Goal: Task Accomplishment & Management: Manage account settings

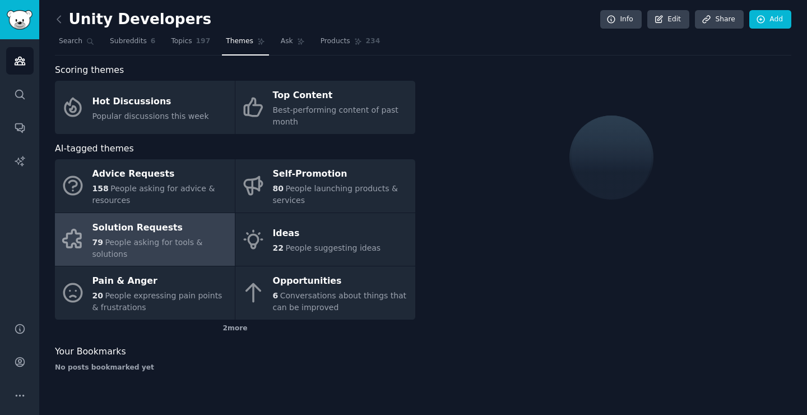
click at [54, 16] on div "Unity Developers Info Edit Share Add Search Subreddits 6 Topics 197 Themes Ask …" at bounding box center [422, 207] width 767 height 415
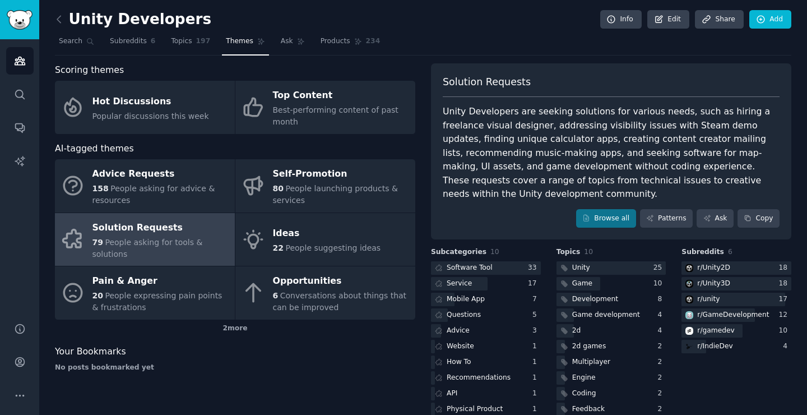
click at [54, 16] on div "Unity Developers Info Edit Share Add Search Subreddits 6 Topics 197 Themes Ask …" at bounding box center [422, 217] width 767 height 434
click at [59, 19] on icon at bounding box center [59, 19] width 12 height 12
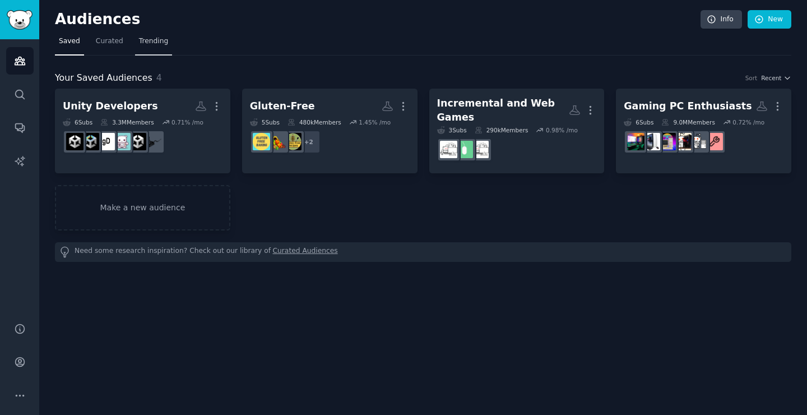
click at [144, 39] on span "Trending" at bounding box center [153, 41] width 29 height 10
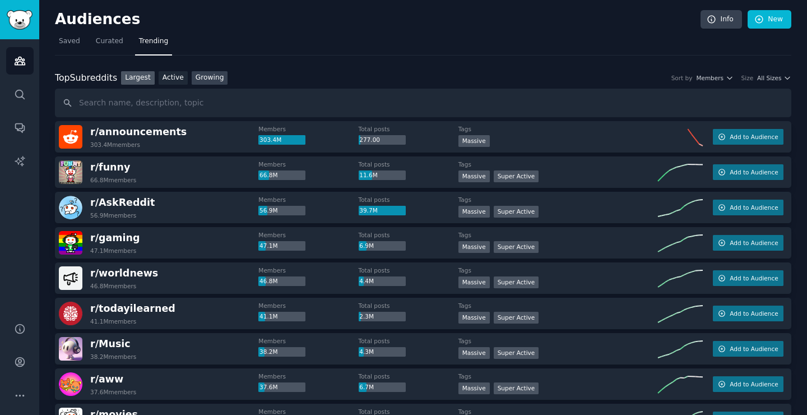
click at [199, 80] on link "Growing" at bounding box center [210, 78] width 36 height 14
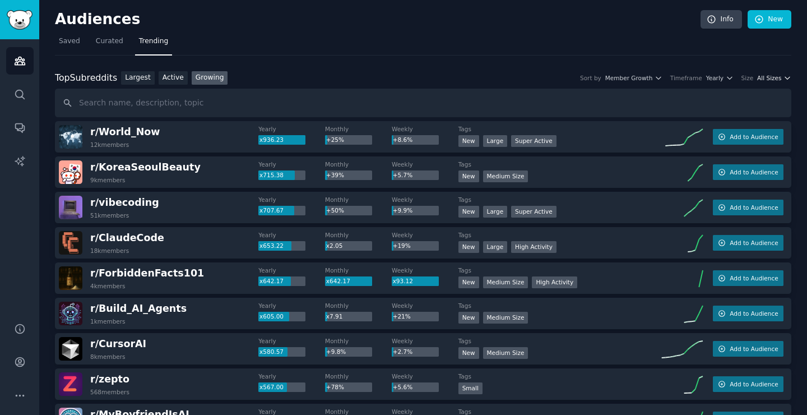
click at [675, 77] on span "All Sizes" at bounding box center [769, 78] width 24 height 8
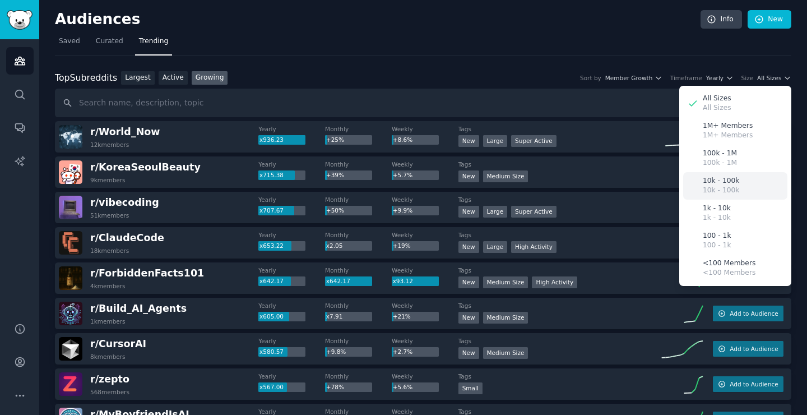
click at [675, 177] on div "10k - 100k 10k - 100k" at bounding box center [735, 185] width 104 height 27
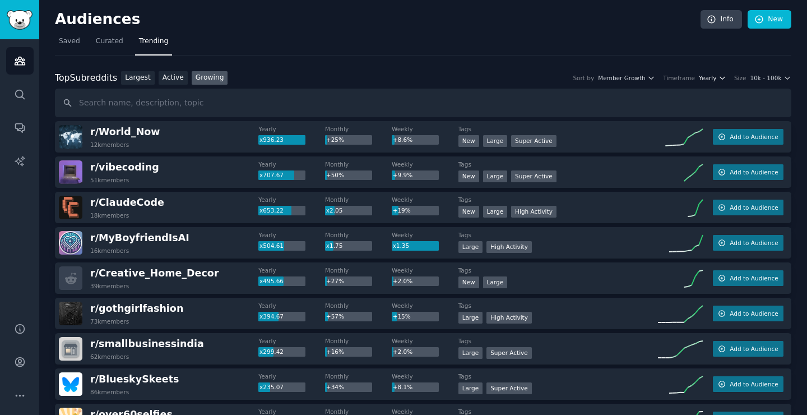
click at [675, 78] on span "Yearly" at bounding box center [707, 78] width 17 height 8
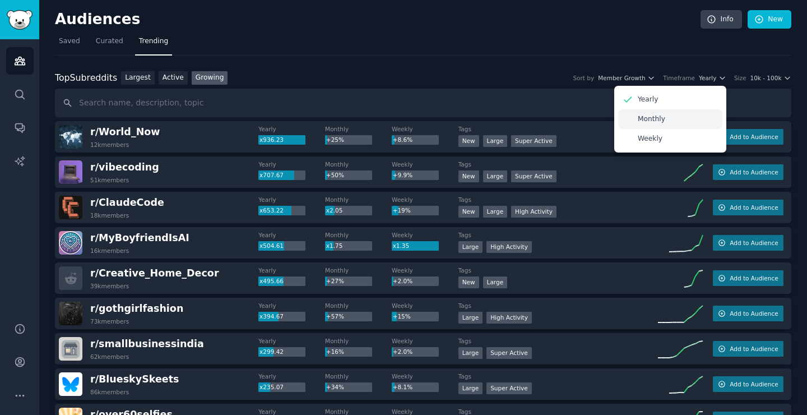
click at [675, 118] on div "Monthly" at bounding box center [670, 119] width 104 height 20
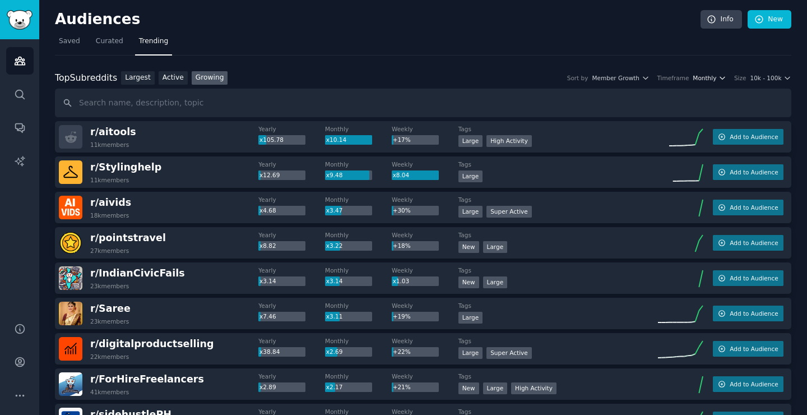
click at [675, 76] on icon "button" at bounding box center [722, 78] width 8 height 8
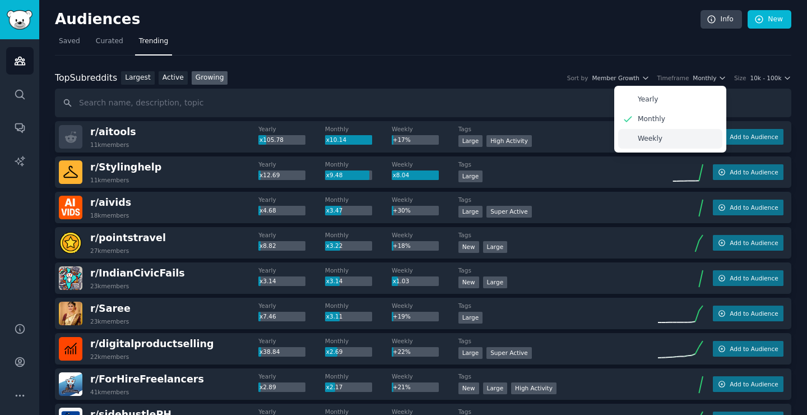
click at [675, 135] on div "Weekly" at bounding box center [670, 139] width 104 height 20
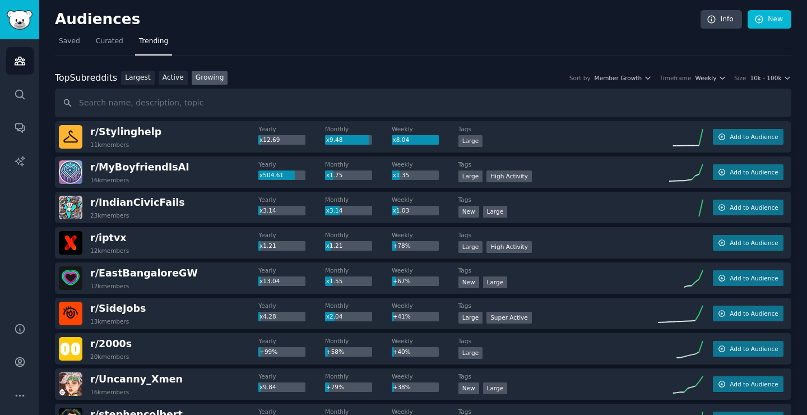
click at [675, 83] on div "Top Subreddits Top Subreddits Largest Active Growing Sort by Member Growth Time…" at bounding box center [423, 78] width 736 height 14
click at [675, 76] on span "10k - 100k" at bounding box center [765, 78] width 31 height 8
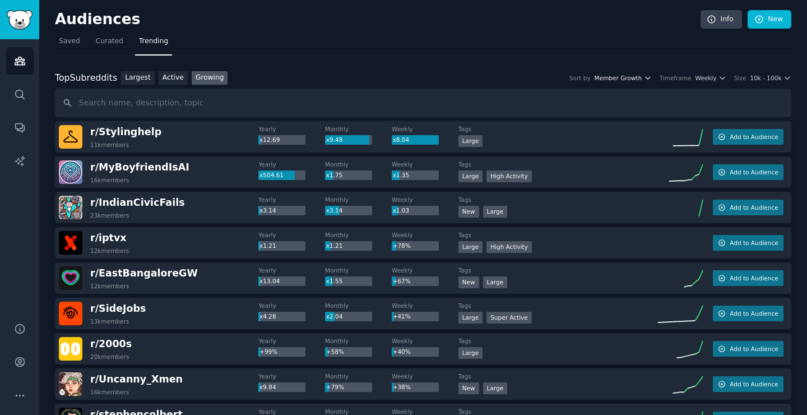
click at [641, 81] on span "Member Growth" at bounding box center [618, 78] width 48 height 8
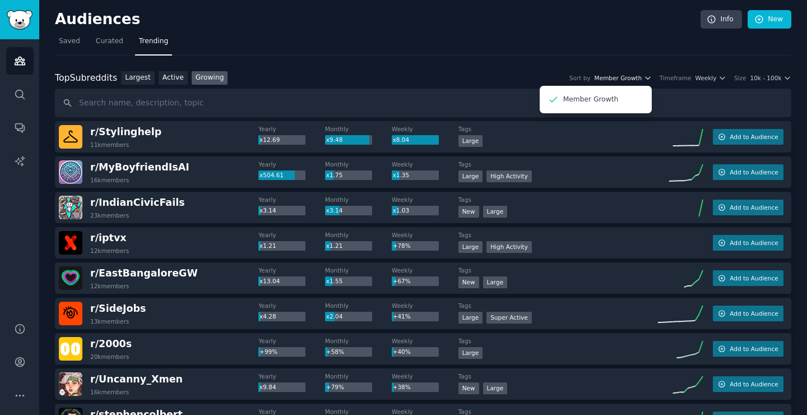
click at [640, 80] on span "Member Growth" at bounding box center [618, 78] width 48 height 8
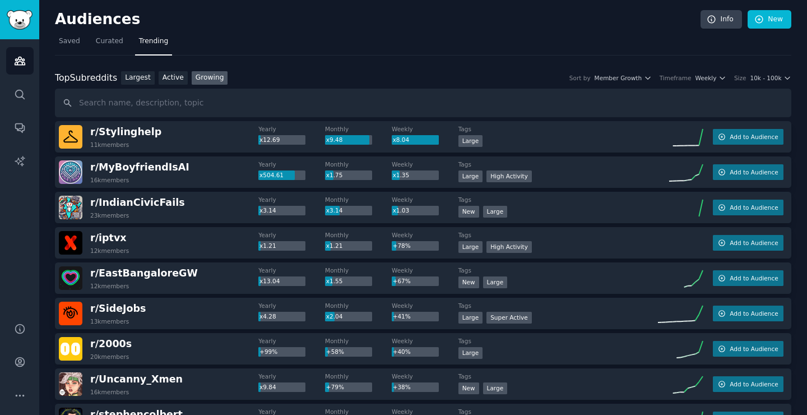
click at [675, 72] on div "Top Subreddits Top Subreddits Largest Active Growing Sort by Member Growth Time…" at bounding box center [423, 78] width 736 height 14
click at [675, 74] on span "Weekly" at bounding box center [705, 78] width 21 height 8
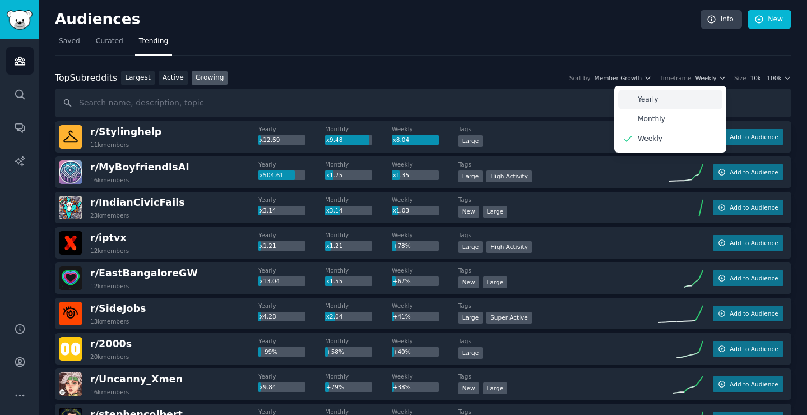
click at [675, 98] on div "Yearly" at bounding box center [670, 100] width 104 height 20
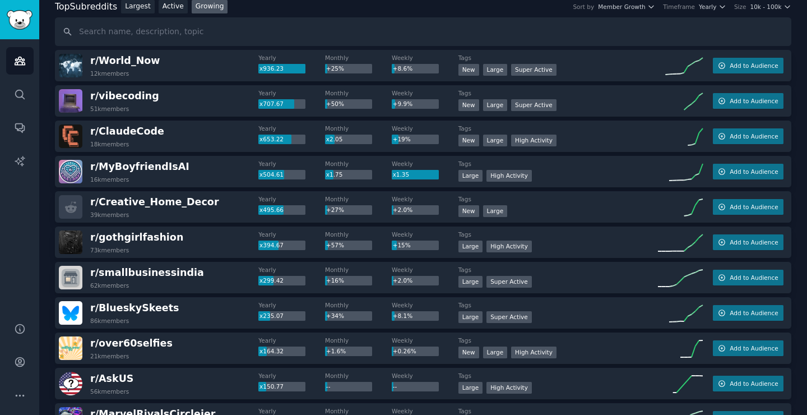
scroll to position [72, 0]
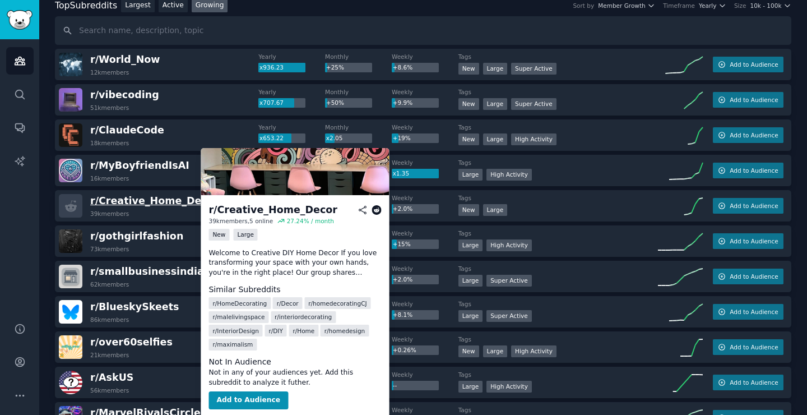
click at [166, 199] on span "r/ Creative_Home_Decor" at bounding box center [154, 200] width 129 height 11
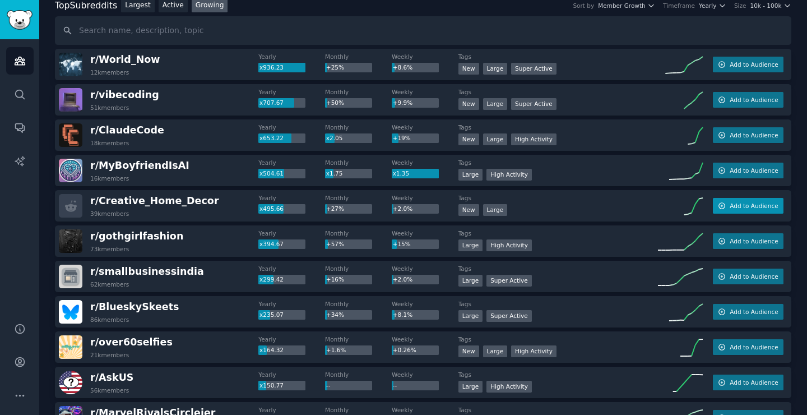
click at [675, 206] on span "Add to Audience" at bounding box center [753, 206] width 48 height 8
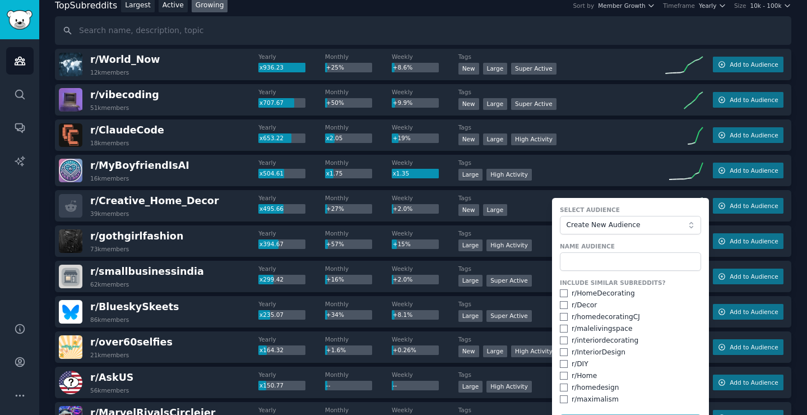
click at [603, 294] on div "r/ HomeDecorating" at bounding box center [602, 293] width 63 height 10
click at [560, 294] on input "checkbox" at bounding box center [564, 293] width 8 height 8
checkbox input "true"
click at [561, 306] on input "checkbox" at bounding box center [564, 305] width 8 height 8
checkbox input "true"
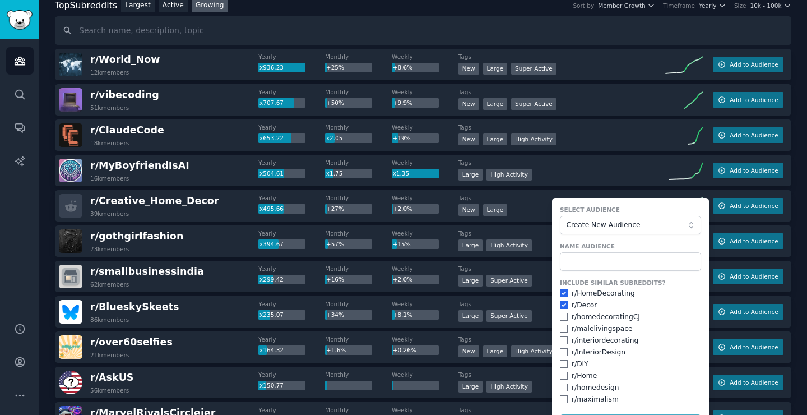
click at [560, 337] on input "checkbox" at bounding box center [564, 340] width 8 height 8
checkbox input "true"
click at [564, 351] on input "checkbox" at bounding box center [564, 352] width 8 height 8
checkbox input "true"
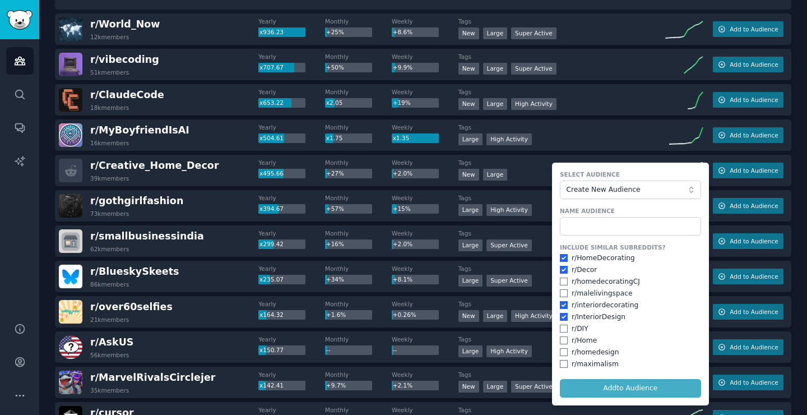
scroll to position [113, 0]
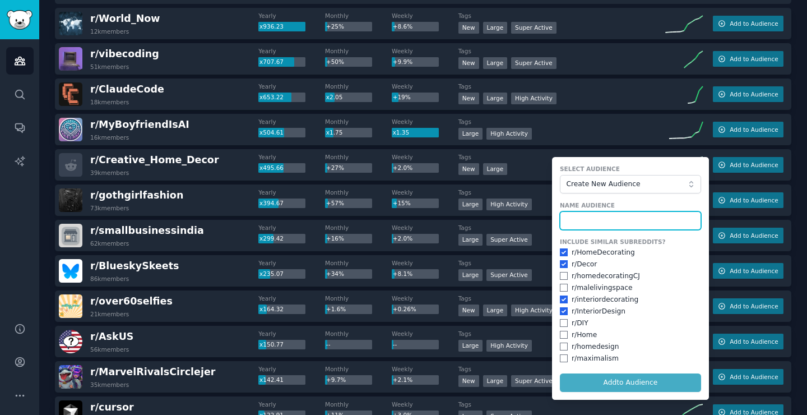
click at [611, 220] on input "text" at bounding box center [630, 220] width 141 height 19
type input "Home Decor"
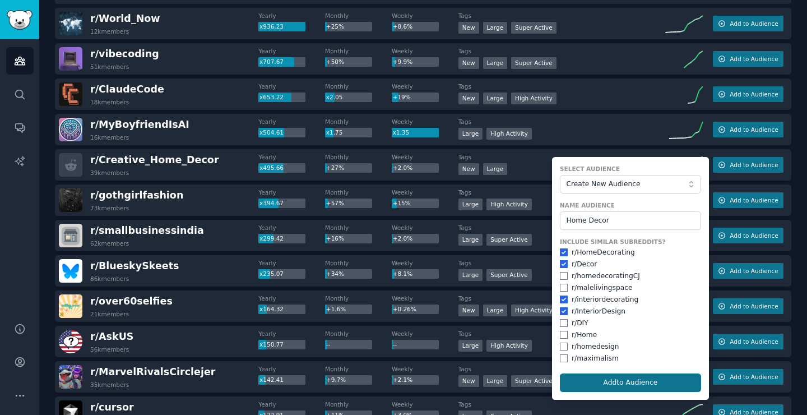
click at [623, 370] on button "Add to Audience" at bounding box center [630, 382] width 141 height 19
checkbox input "false"
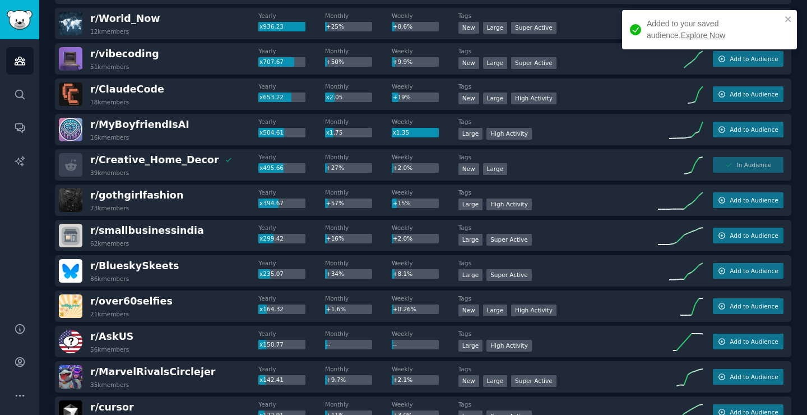
click at [675, 36] on link "Explore Now" at bounding box center [703, 35] width 44 height 9
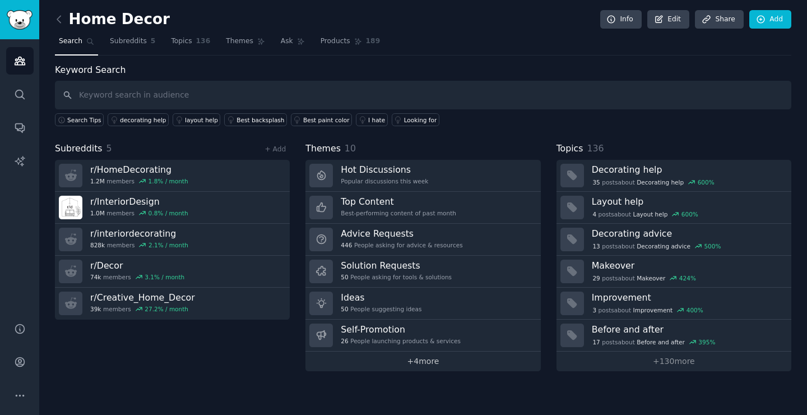
click at [426, 359] on link "+ 4 more" at bounding box center [422, 361] width 235 height 20
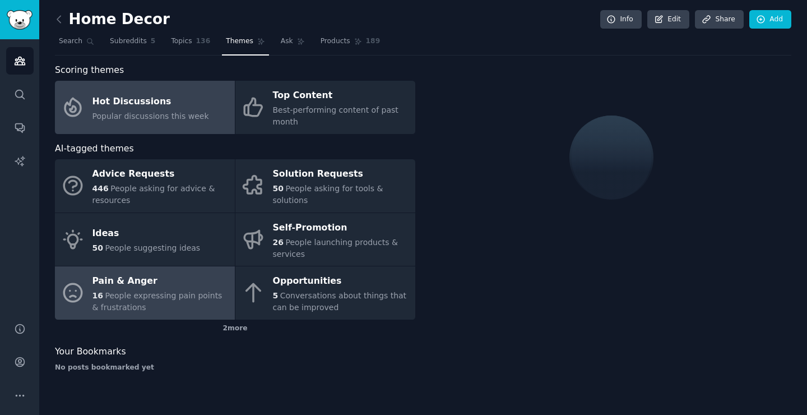
click at [160, 290] on div "16 People expressing pain points & frustrations" at bounding box center [160, 302] width 137 height 24
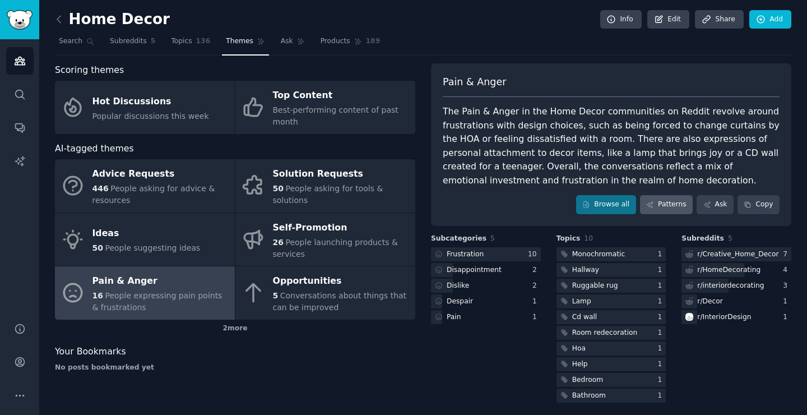
click at [672, 205] on link "Patterns" at bounding box center [666, 204] width 53 height 19
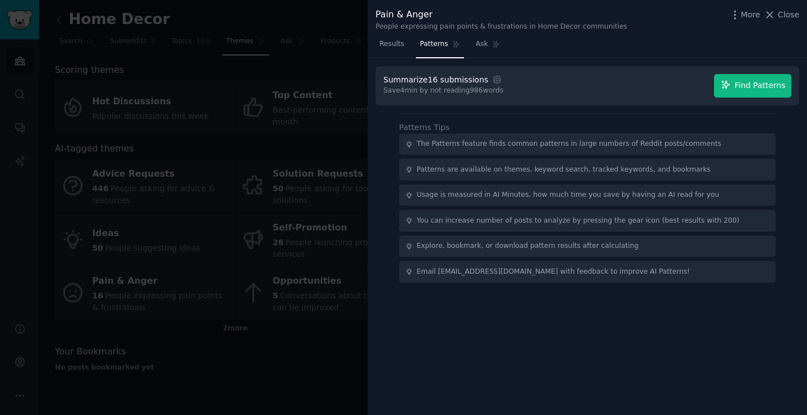
click at [675, 86] on span "Find Patterns" at bounding box center [759, 86] width 51 height 12
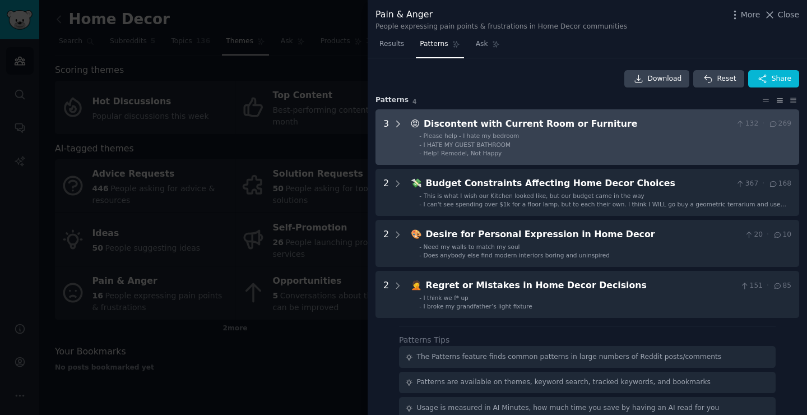
click at [399, 124] on icon at bounding box center [398, 124] width 10 height 10
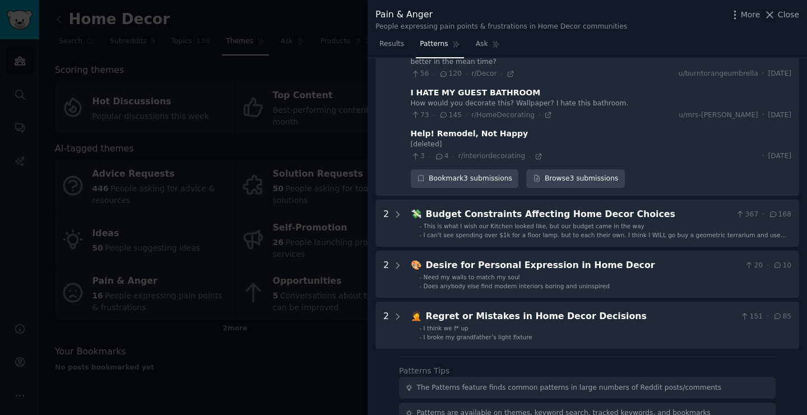
scroll to position [114, 0]
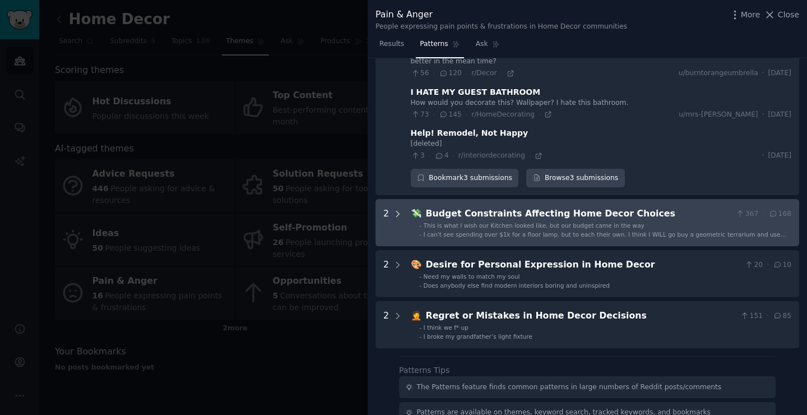
click at [397, 211] on icon at bounding box center [398, 214] width 3 height 6
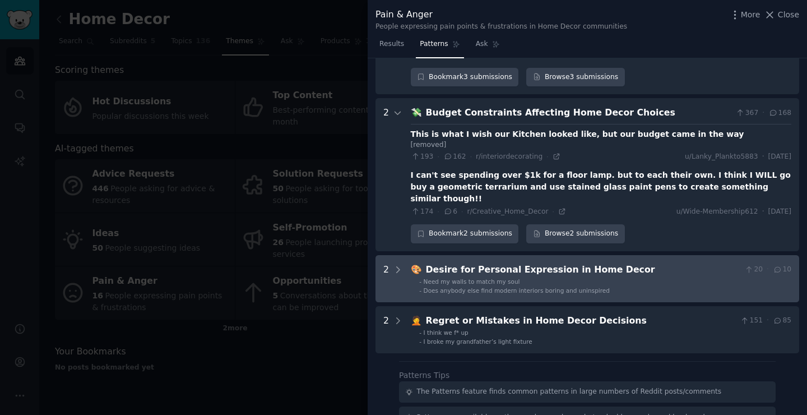
scroll to position [214, 0]
click at [398, 267] on icon at bounding box center [398, 270] width 3 height 6
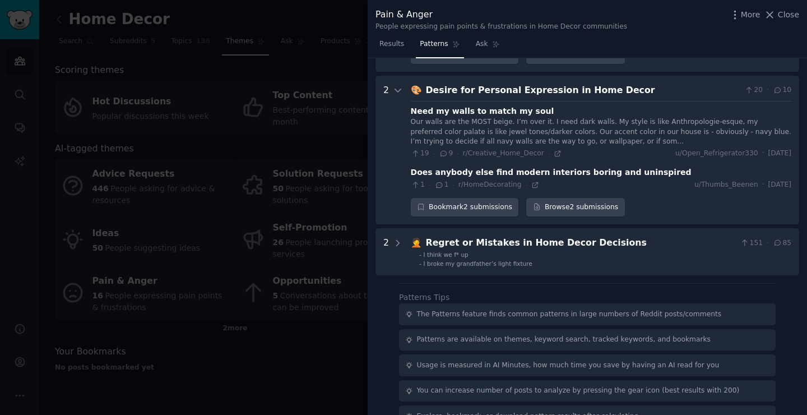
scroll to position [403, 0]
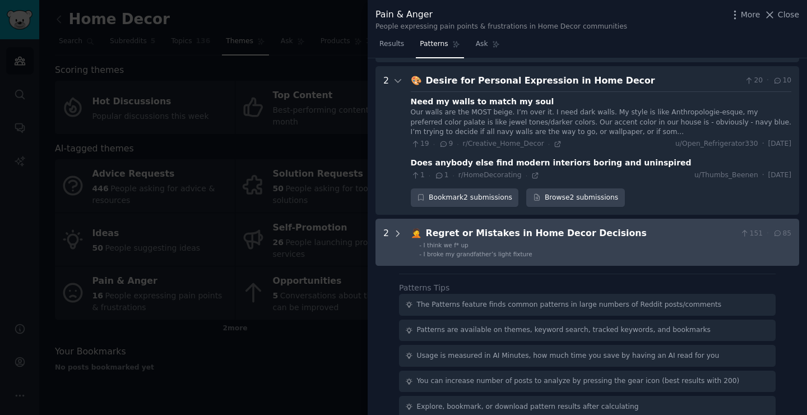
click at [397, 230] on icon at bounding box center [398, 233] width 3 height 6
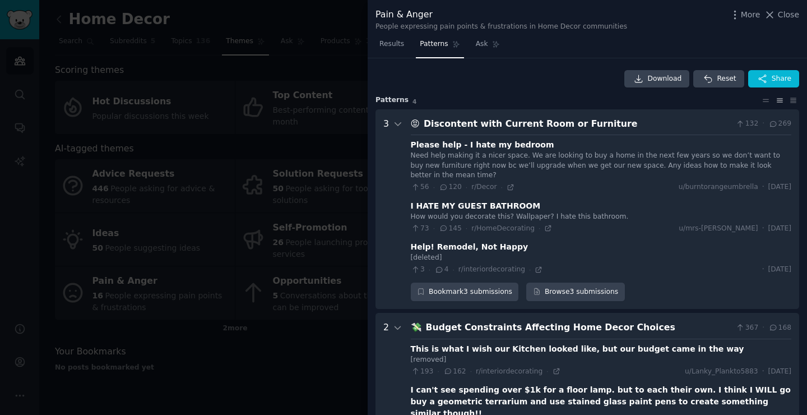
scroll to position [0, 0]
click at [398, 127] on icon at bounding box center [398, 124] width 10 height 10
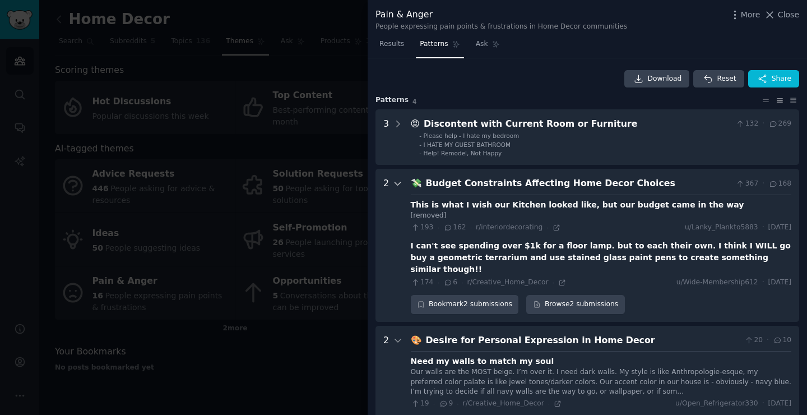
click at [401, 183] on icon at bounding box center [398, 184] width 10 height 10
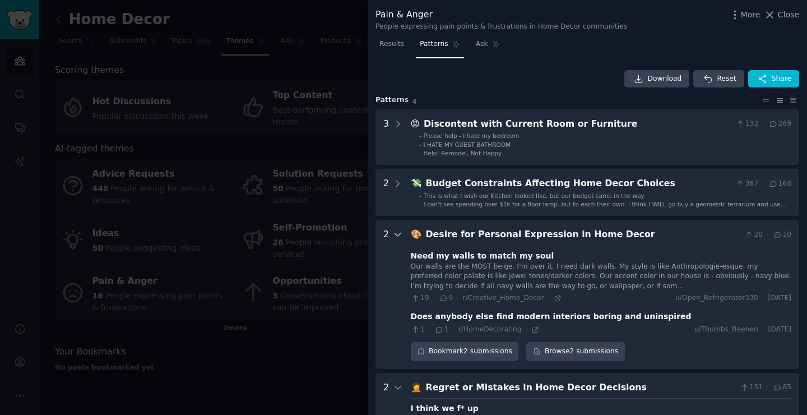
click at [397, 234] on icon at bounding box center [398, 235] width 10 height 10
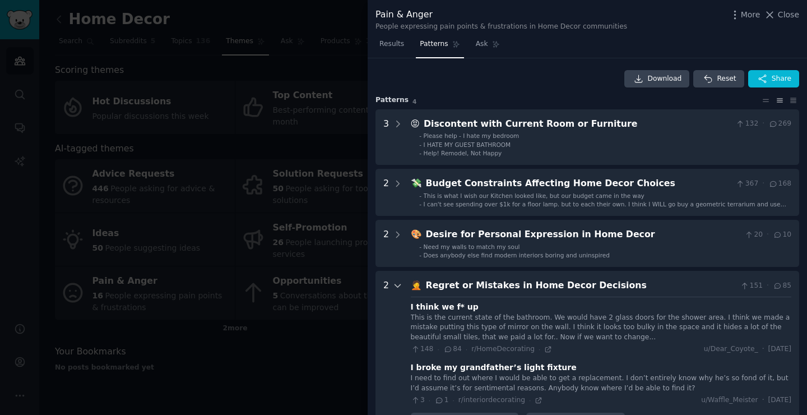
click at [396, 281] on icon at bounding box center [398, 286] width 10 height 10
